Goal: Information Seeking & Learning: Learn about a topic

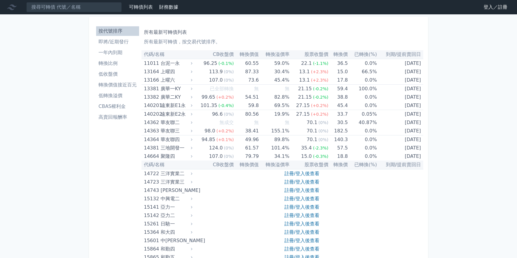
click at [118, 42] on li "即將/近期發行" at bounding box center [117, 41] width 43 height 7
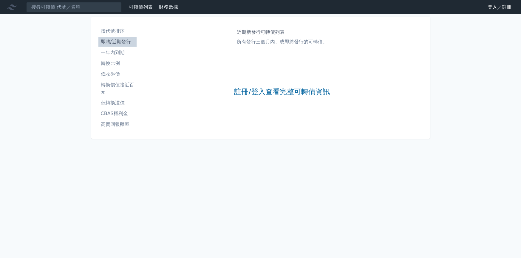
click at [233, 92] on div "近期新發行可轉債列表 所有發行三個月內、或即將發行的可轉債。 註冊/登入查看完整可轉債資訊" at bounding box center [282, 77] width 286 height 107
click at [238, 91] on link "註冊/登入查看完整可轉債資訊" at bounding box center [281, 92] width 95 height 10
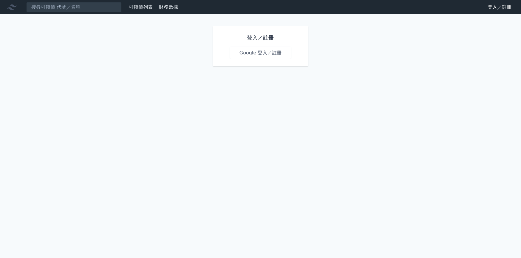
click at [259, 54] on link "Google 登入／註冊" at bounding box center [261, 53] width 62 height 13
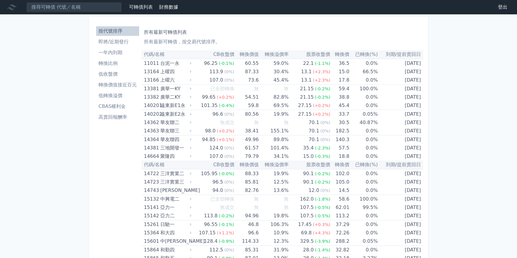
click at [111, 40] on li "即將/近期發行" at bounding box center [117, 41] width 43 height 7
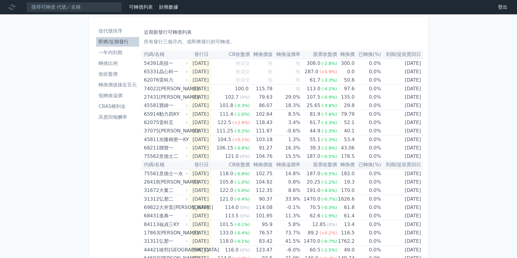
click at [120, 109] on li "CBAS權利金" at bounding box center [117, 106] width 43 height 7
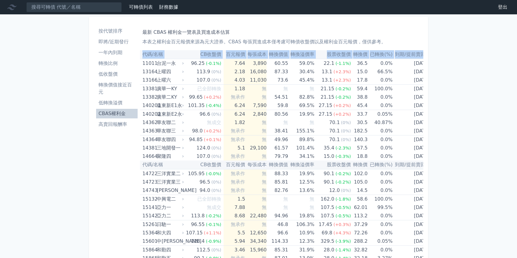
scroll to position [0, 2]
drag, startPoint x: 144, startPoint y: 63, endPoint x: 434, endPoint y: 85, distance: 291.2
copy table "代碼/名稱 CB收盤價 百元報價 每張成本 轉換價值 轉換溢價率 股票收盤價 轉換價 已轉換(%) 到期/提前賣回日"
